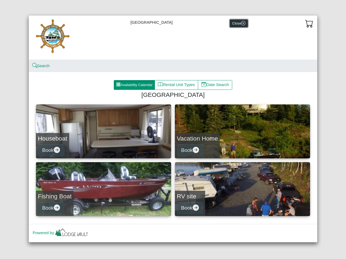
click at [238, 23] on button "Close" at bounding box center [239, 23] width 18 height 8
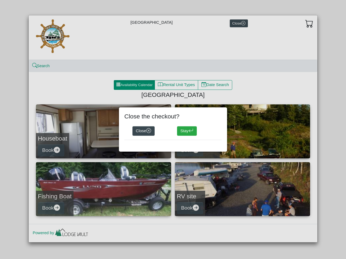
click at [41, 66] on div "Close the checkout? Close Stay" at bounding box center [173, 129] width 346 height 259
click at [134, 85] on div "Close the checkout? Close Stay" at bounding box center [173, 129] width 346 height 259
click at [177, 85] on div "Close the checkout? Close Stay" at bounding box center [173, 129] width 346 height 259
click at [215, 85] on div "Close the checkout? Close Stay" at bounding box center [173, 129] width 346 height 259
click at [104, 132] on div "Close the checkout? Close Stay" at bounding box center [173, 129] width 346 height 259
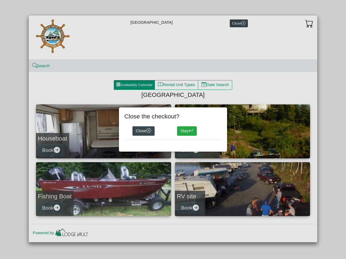
click at [52, 151] on div "Close the checkout? Close Stay" at bounding box center [173, 129] width 346 height 259
click at [242, 132] on div "Close the checkout? Close Stay" at bounding box center [173, 129] width 346 height 259
click at [191, 151] on div "Close the checkout? Close Stay" at bounding box center [173, 130] width 108 height 44
